Goal: Task Accomplishment & Management: Use online tool/utility

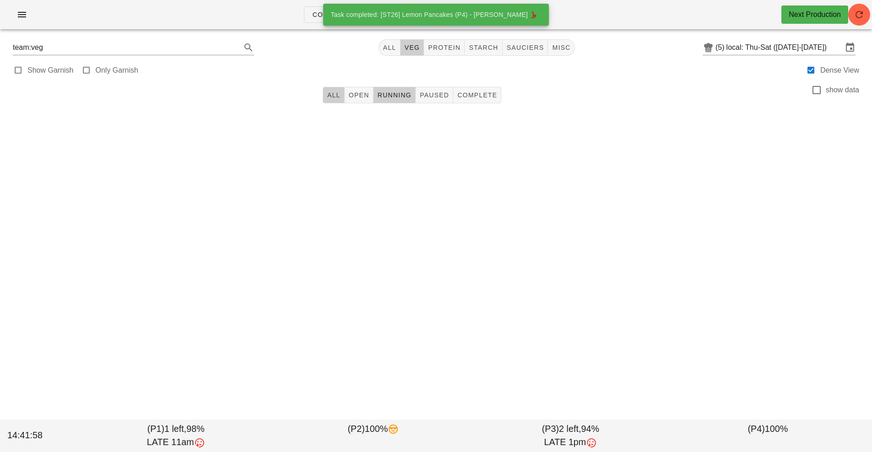
click at [337, 91] on button "All" at bounding box center [334, 95] width 22 height 16
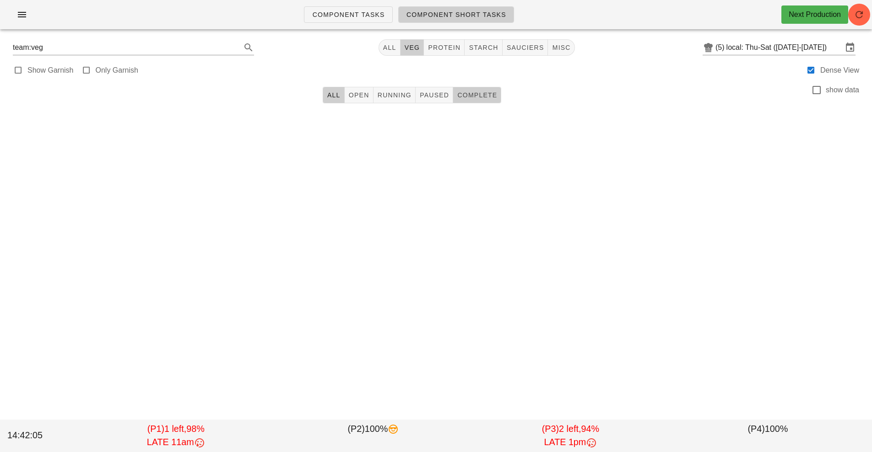
click at [465, 96] on span "Complete" at bounding box center [477, 94] width 40 height 7
click at [389, 94] on span "Running" at bounding box center [394, 94] width 34 height 7
click at [328, 98] on span "All" at bounding box center [334, 94] width 14 height 7
click at [756, 46] on input "local: Thu-Sat ([DATE]-[DATE])" at bounding box center [784, 47] width 116 height 15
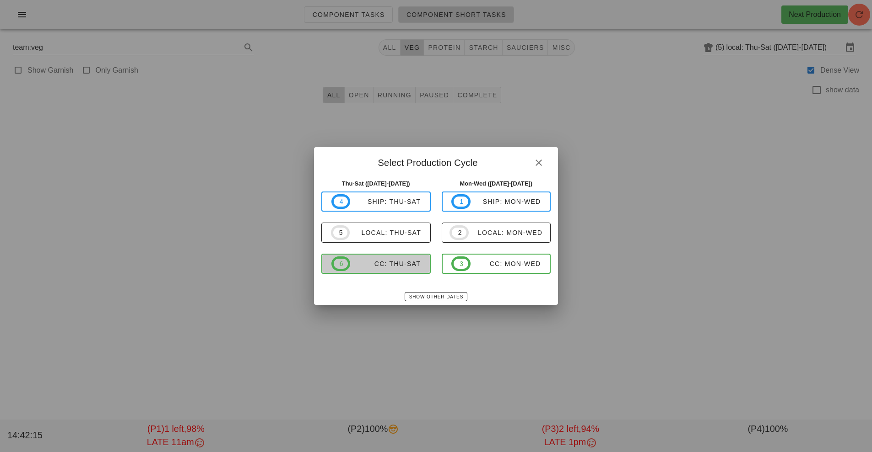
click at [384, 264] on div "CC: Thu-Sat" at bounding box center [385, 263] width 70 height 7
type input "CC: Thu-Sat ([DATE]-[DATE])"
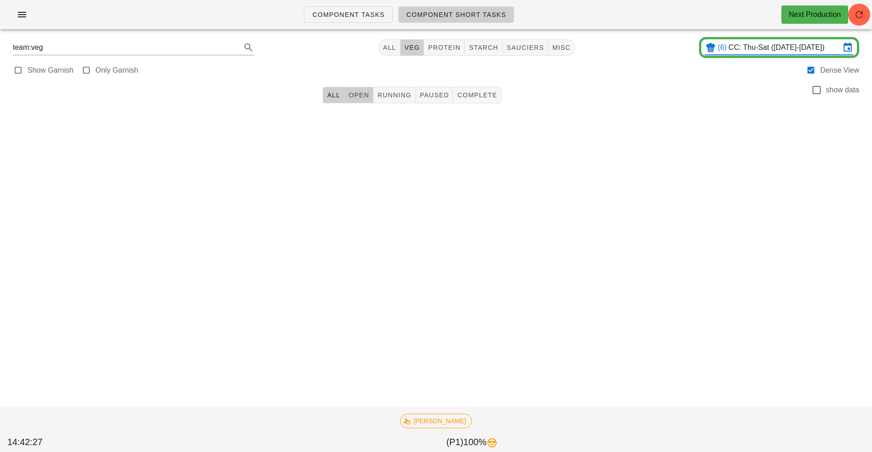
click at [357, 91] on span "Open" at bounding box center [358, 94] width 21 height 7
click at [407, 43] on button "veg" at bounding box center [412, 47] width 24 height 16
click at [377, 45] on button "All" at bounding box center [386, 47] width 22 height 16
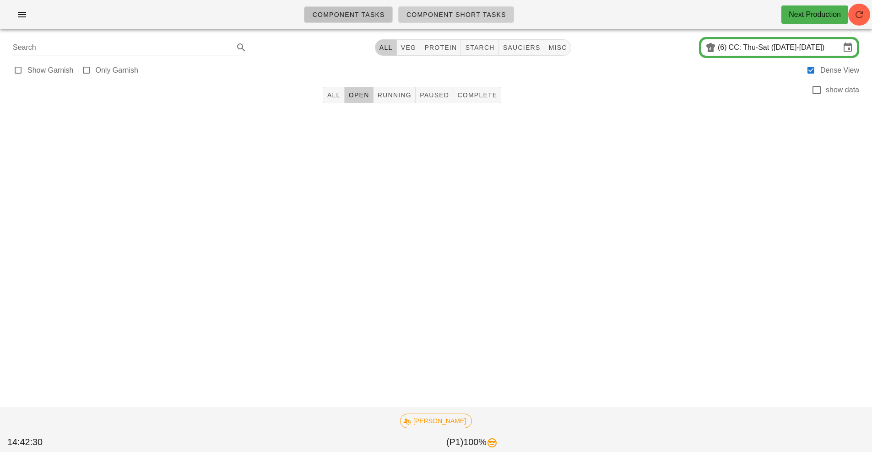
click at [341, 13] on span "Component Tasks" at bounding box center [348, 14] width 73 height 7
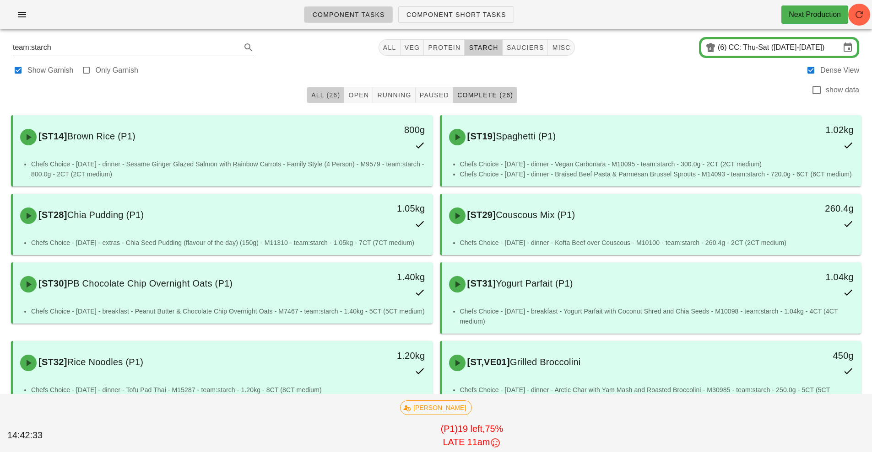
click at [324, 97] on span "All (26)" at bounding box center [325, 94] width 29 height 7
click at [412, 47] on span "veg" at bounding box center [412, 47] width 16 height 7
type input "team:veg"
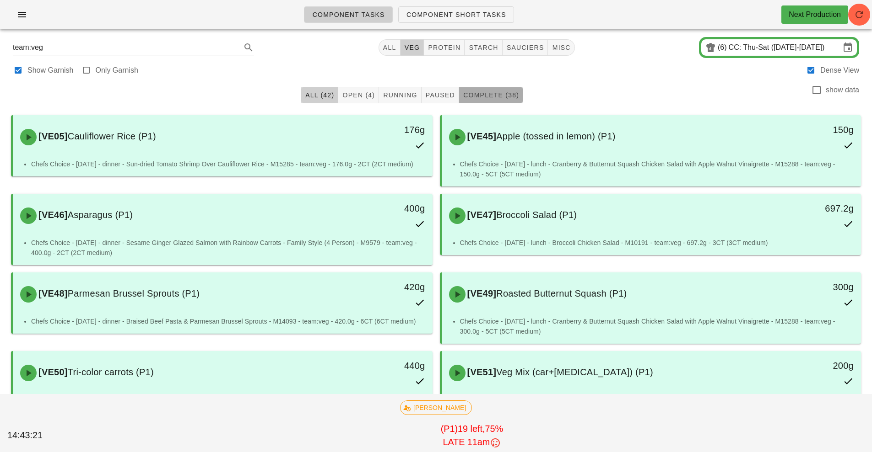
click at [499, 102] on button "Complete (38)" at bounding box center [491, 95] width 64 height 16
click at [355, 100] on button "Open (4)" at bounding box center [358, 95] width 41 height 16
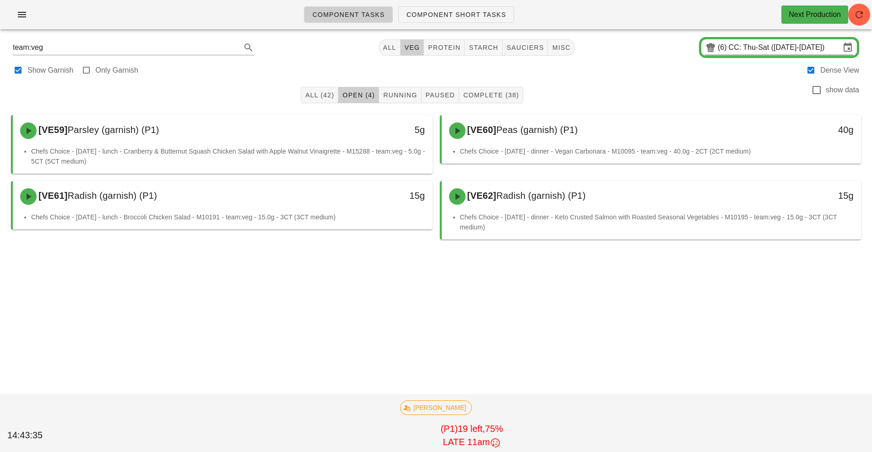
click at [760, 52] on input "CC: Thu-Sat ([DATE]-[DATE])" at bounding box center [784, 47] width 112 height 15
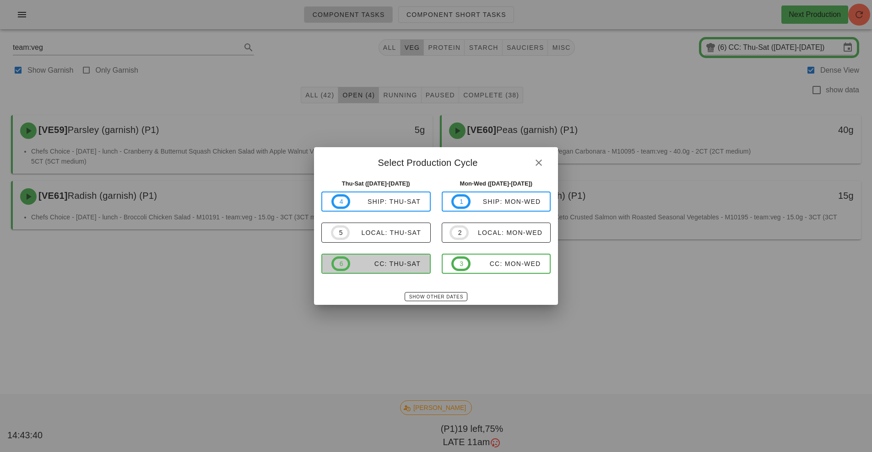
click at [397, 267] on div "CC: Thu-Sat" at bounding box center [385, 263] width 70 height 7
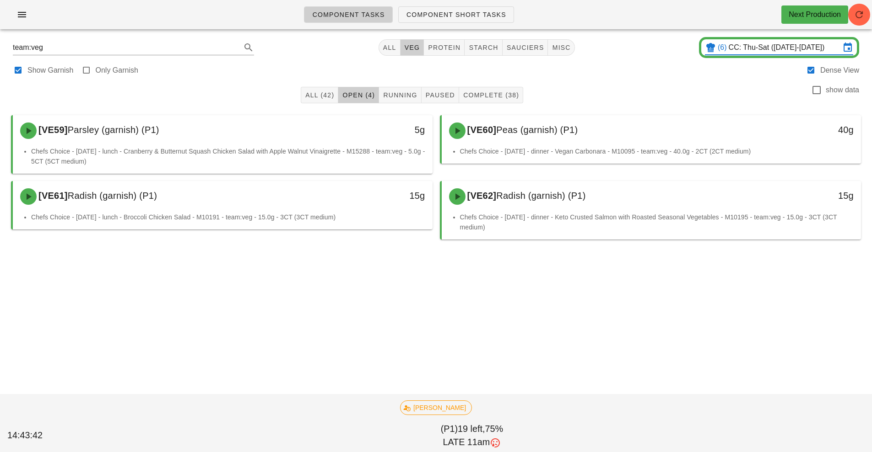
click at [742, 51] on input "CC: Thu-Sat ([DATE]-[DATE])" at bounding box center [784, 47] width 112 height 15
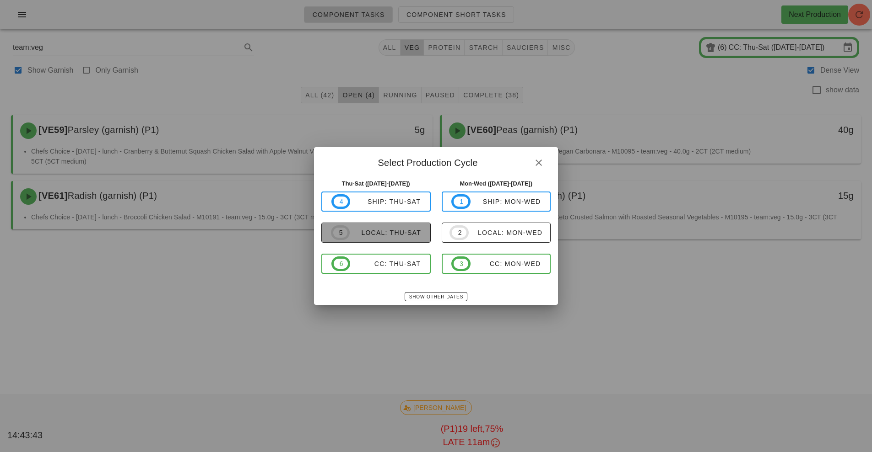
click at [388, 233] on div "local: Thu-Sat" at bounding box center [385, 232] width 71 height 7
type input "local: Thu-Sat ([DATE]-[DATE])"
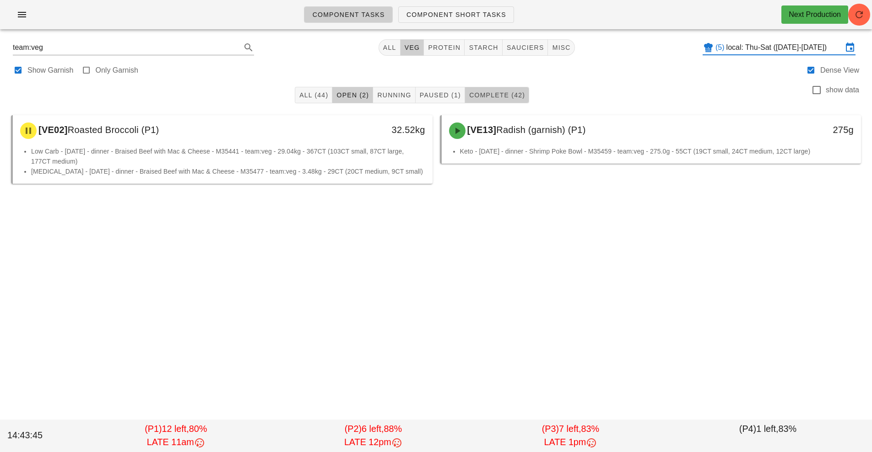
click at [501, 95] on span "Complete (42)" at bounding box center [496, 94] width 56 height 7
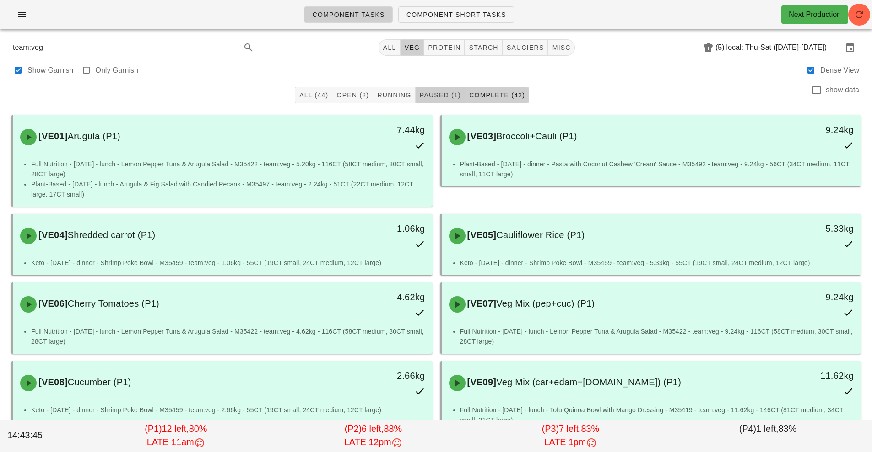
click at [436, 97] on span "Paused (1)" at bounding box center [440, 94] width 42 height 7
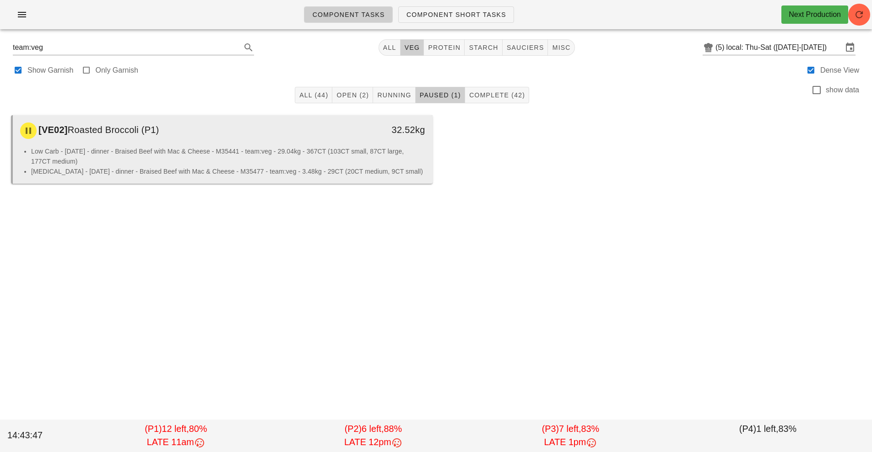
click at [282, 167] on li "[MEDICAL_DATA] - [DATE] - dinner - Braised Beef with Mac & Cheese - M35477 - te…" at bounding box center [228, 172] width 394 height 10
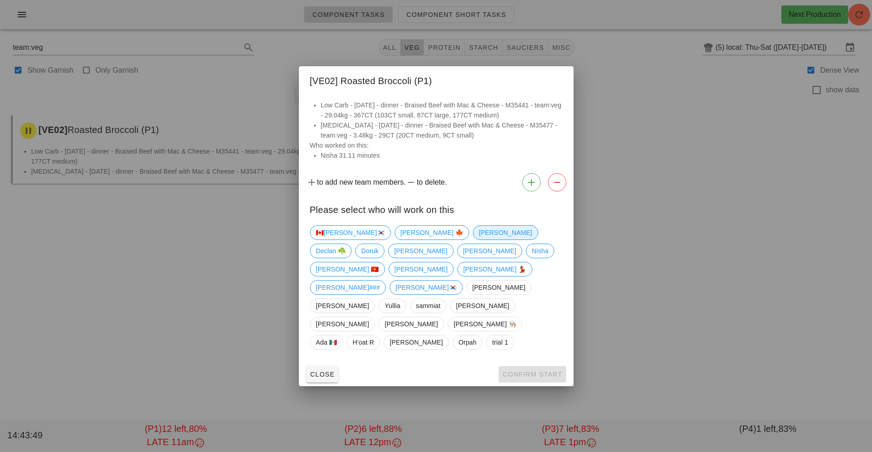
click at [479, 240] on span "[PERSON_NAME]" at bounding box center [505, 233] width 53 height 14
click at [535, 366] on button "Confirm Start" at bounding box center [531, 374] width 67 height 16
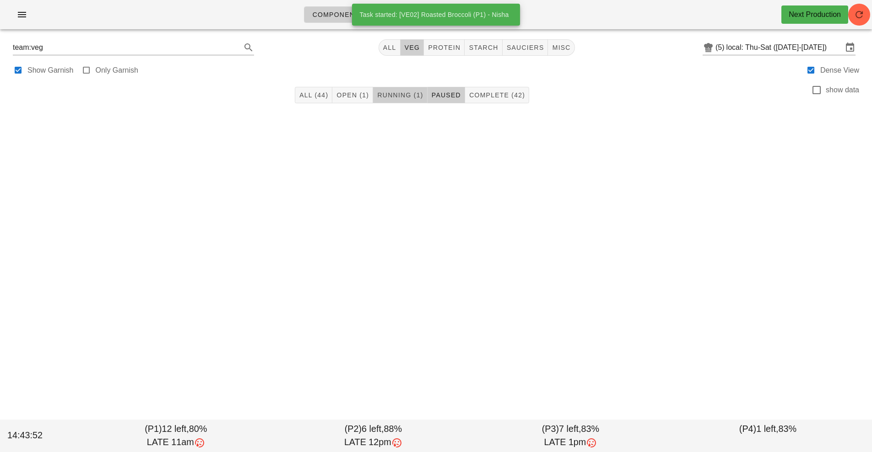
click at [401, 96] on span "Running (1)" at bounding box center [400, 94] width 46 height 7
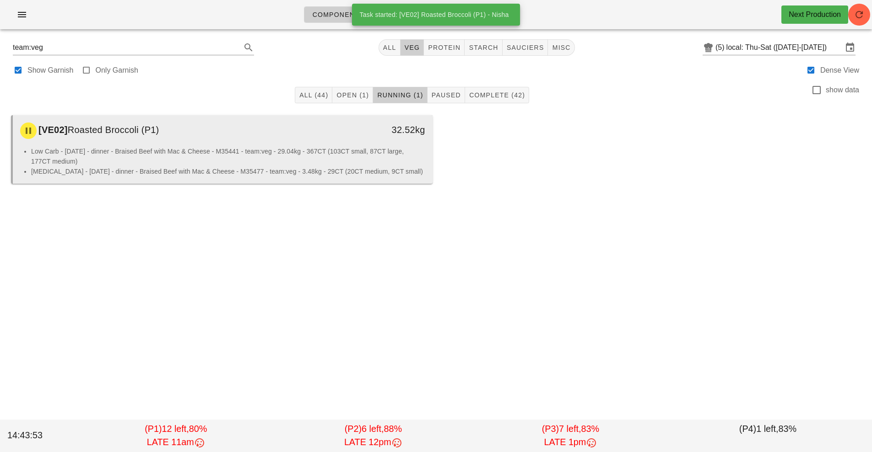
click at [305, 171] on li "[MEDICAL_DATA] - [DATE] - dinner - Braised Beef with Mac & Cheese - M35477 - te…" at bounding box center [228, 172] width 394 height 10
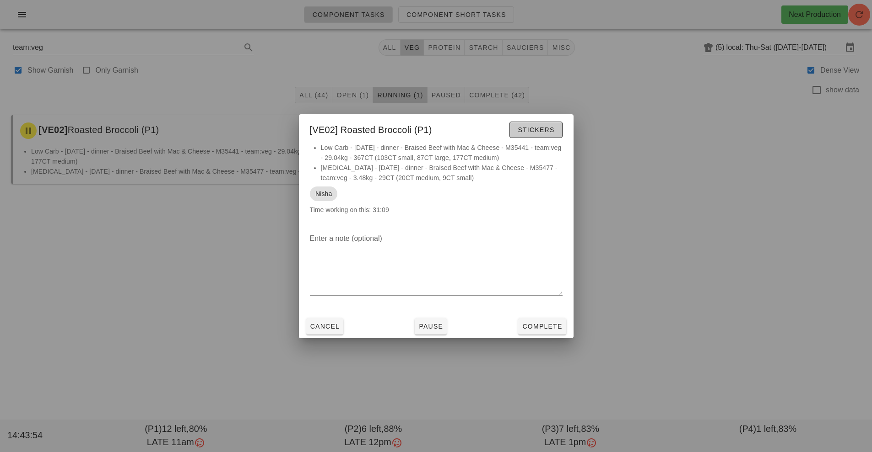
click at [534, 122] on button "Stickers" at bounding box center [535, 130] width 53 height 16
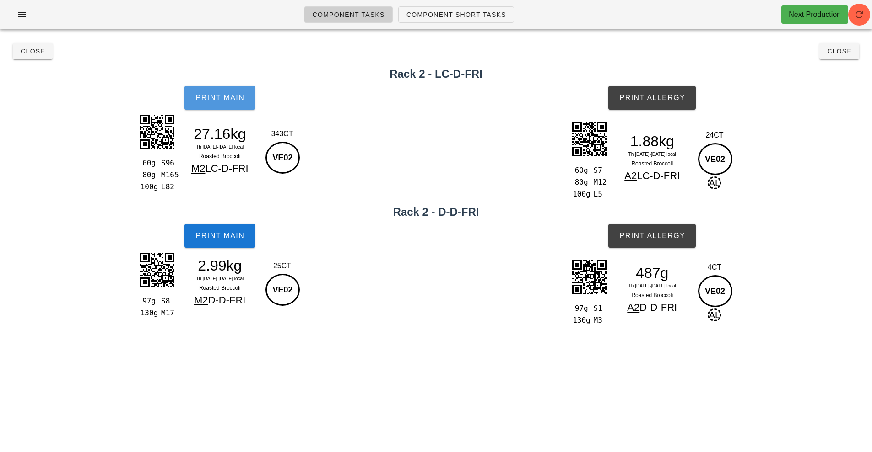
click at [216, 99] on span "Print Main" at bounding box center [219, 98] width 49 height 8
click at [30, 58] on button "Close" at bounding box center [33, 51] width 40 height 16
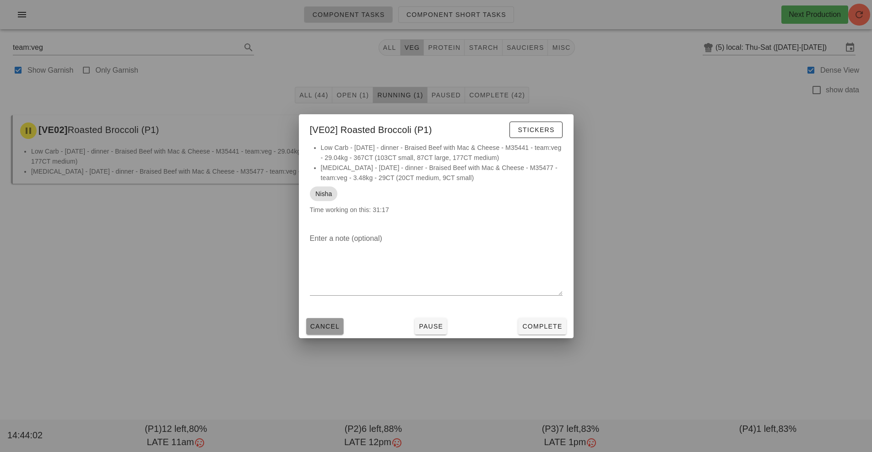
click at [330, 325] on span "Cancel" at bounding box center [325, 326] width 30 height 7
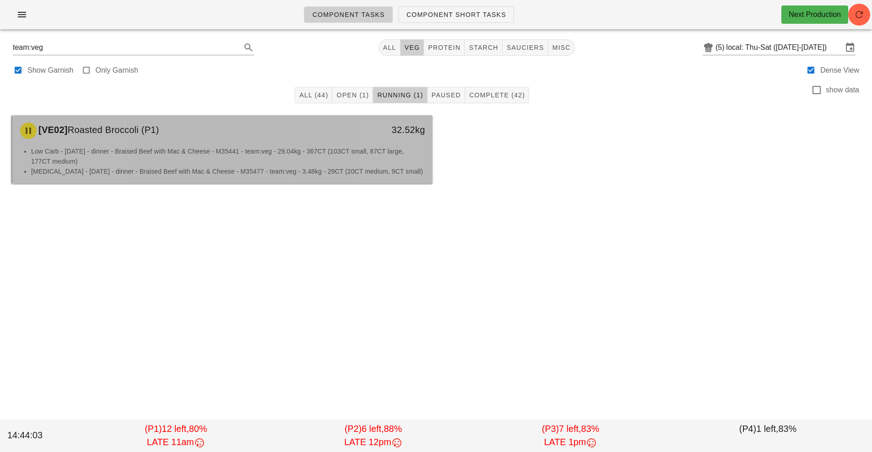
click at [219, 153] on li "Low Carb - [DATE] - dinner - Braised Beef with Mac & Cheese - M35441 - team:veg…" at bounding box center [228, 156] width 394 height 20
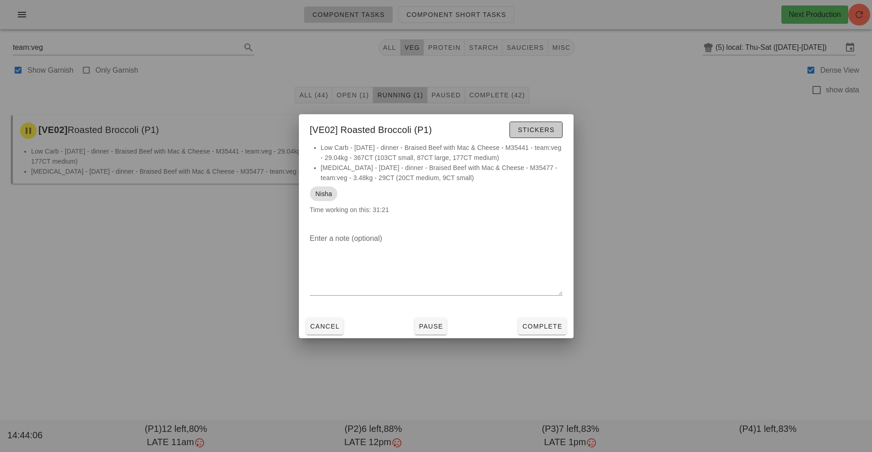
click at [533, 127] on span "Stickers" at bounding box center [535, 129] width 37 height 7
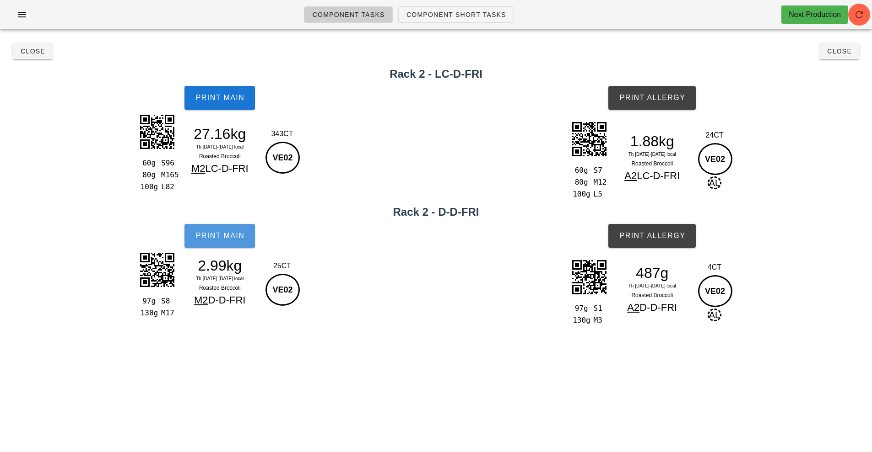
click at [220, 243] on button "Print Main" at bounding box center [219, 236] width 70 height 24
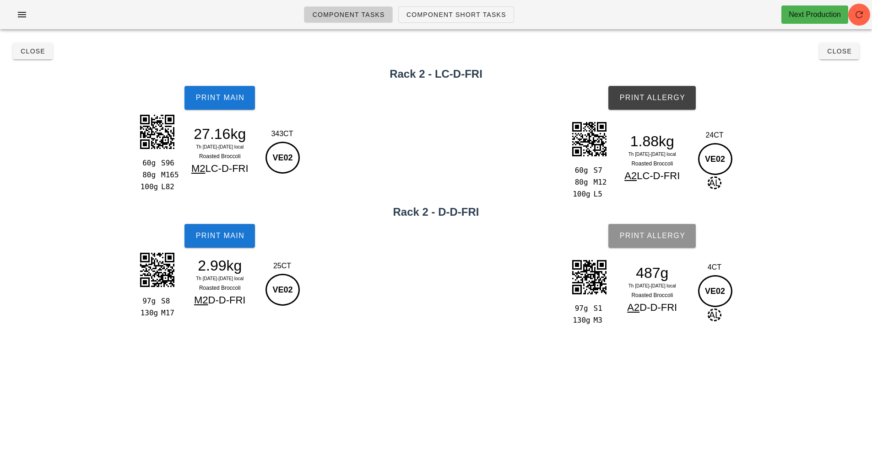
click at [644, 237] on span "Print Allergy" at bounding box center [652, 236] width 66 height 8
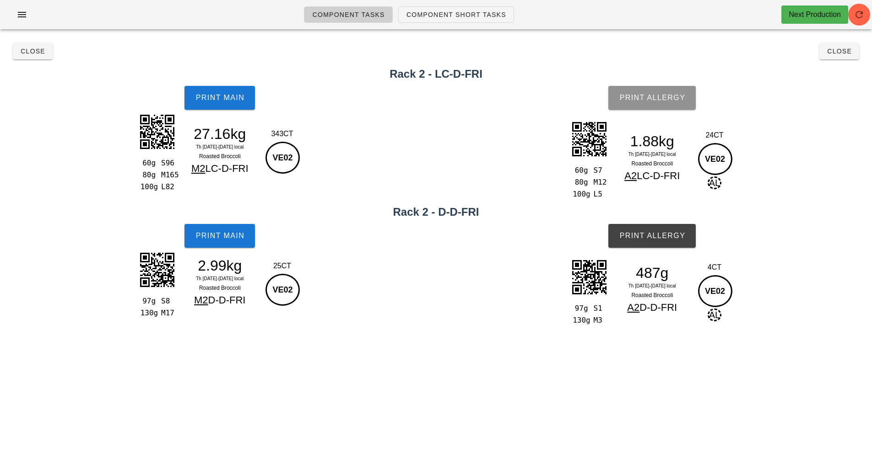
click at [661, 96] on span "Print Allergy" at bounding box center [652, 98] width 66 height 8
click at [17, 56] on button "Close" at bounding box center [33, 51] width 40 height 16
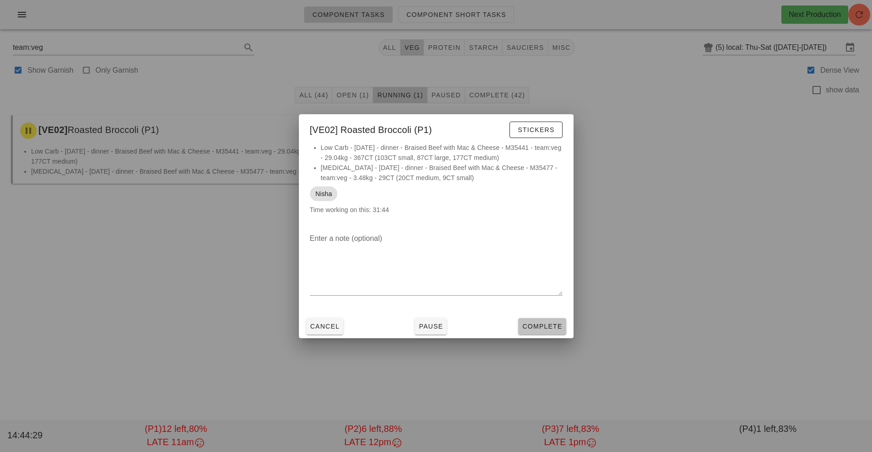
click at [531, 332] on button "Complete" at bounding box center [542, 326] width 48 height 16
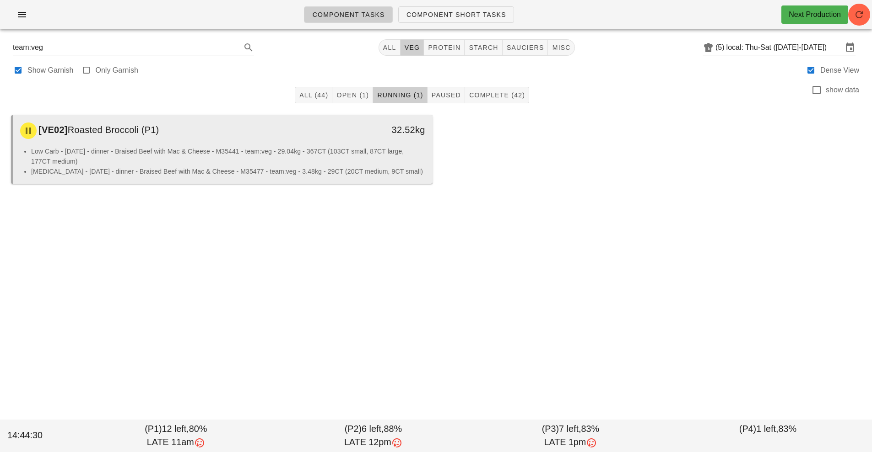
click at [200, 157] on li "Low Carb - [DATE] - dinner - Braised Beef with Mac & Cheese - M35441 - team:veg…" at bounding box center [228, 156] width 394 height 20
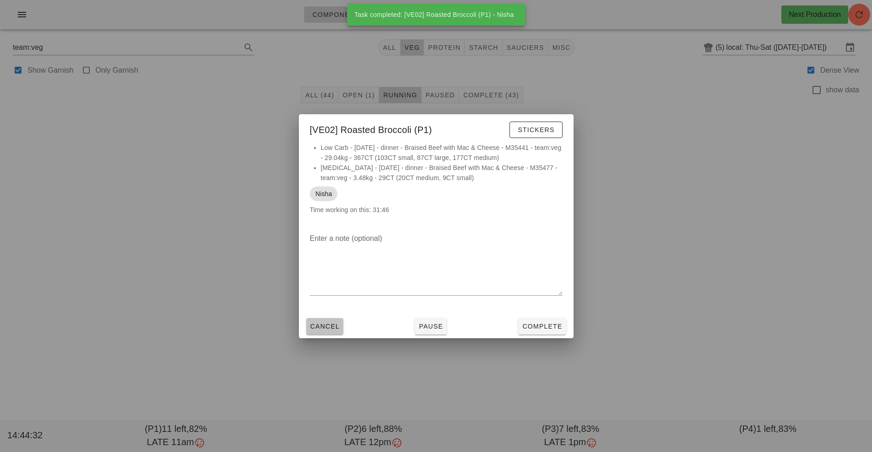
click at [320, 327] on span "Cancel" at bounding box center [325, 326] width 30 height 7
